Goal: Task Accomplishment & Management: Complete application form

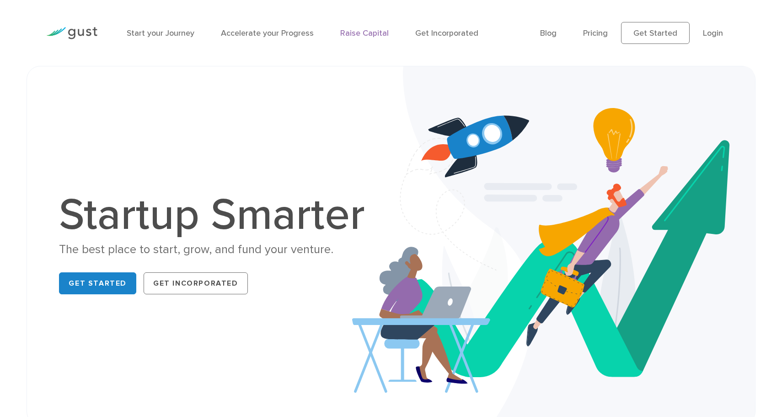
click at [372, 34] on link "Raise Capital" at bounding box center [364, 33] width 48 height 10
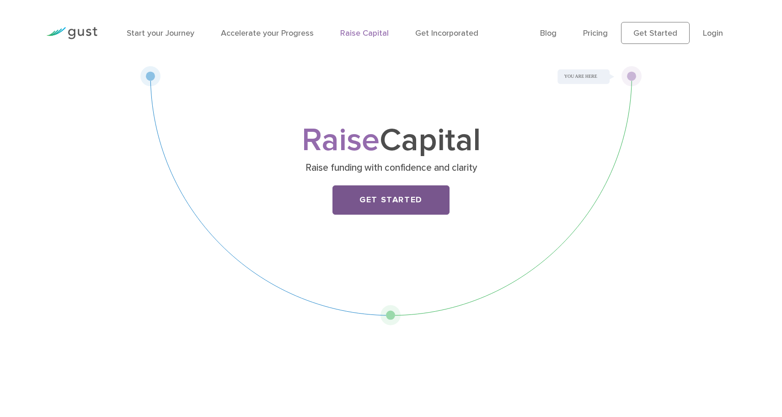
click at [418, 198] on link "Get Started" at bounding box center [390, 199] width 117 height 29
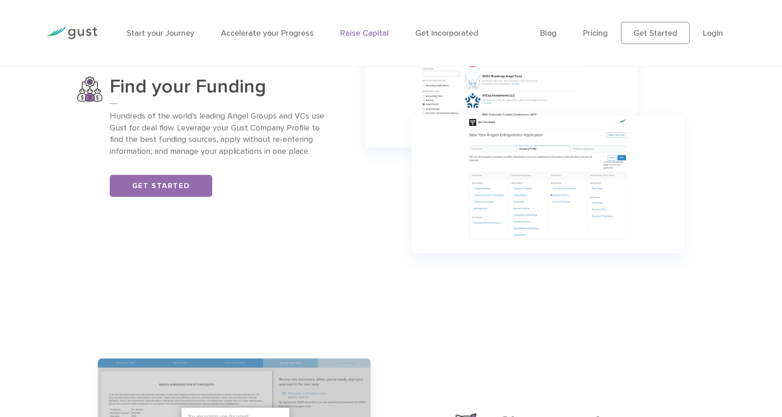
scroll to position [776, 0]
